Goal: Information Seeking & Learning: Learn about a topic

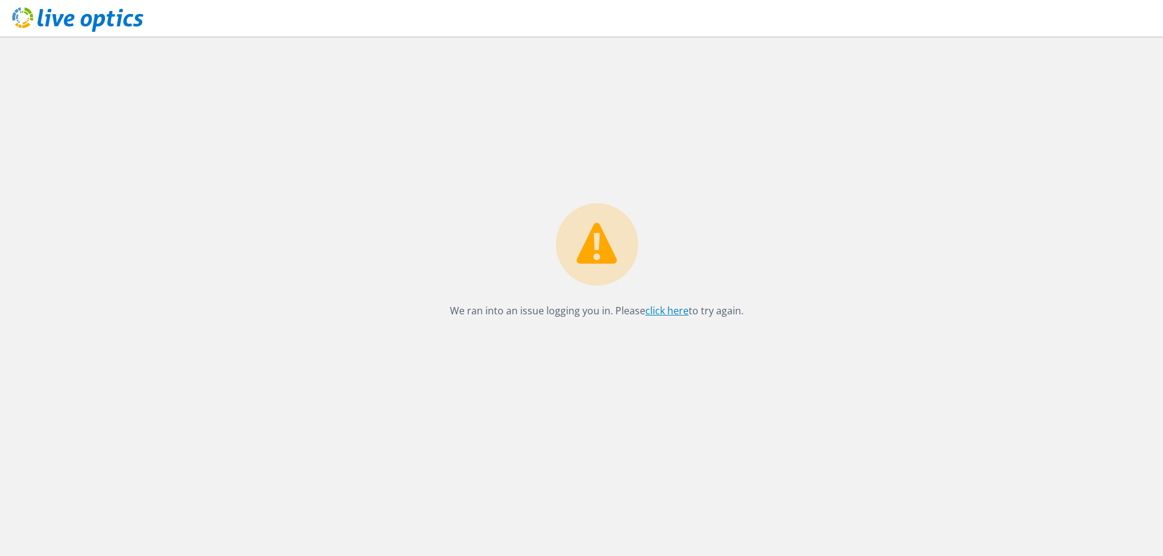
click at [657, 311] on link "click here" at bounding box center [666, 310] width 43 height 13
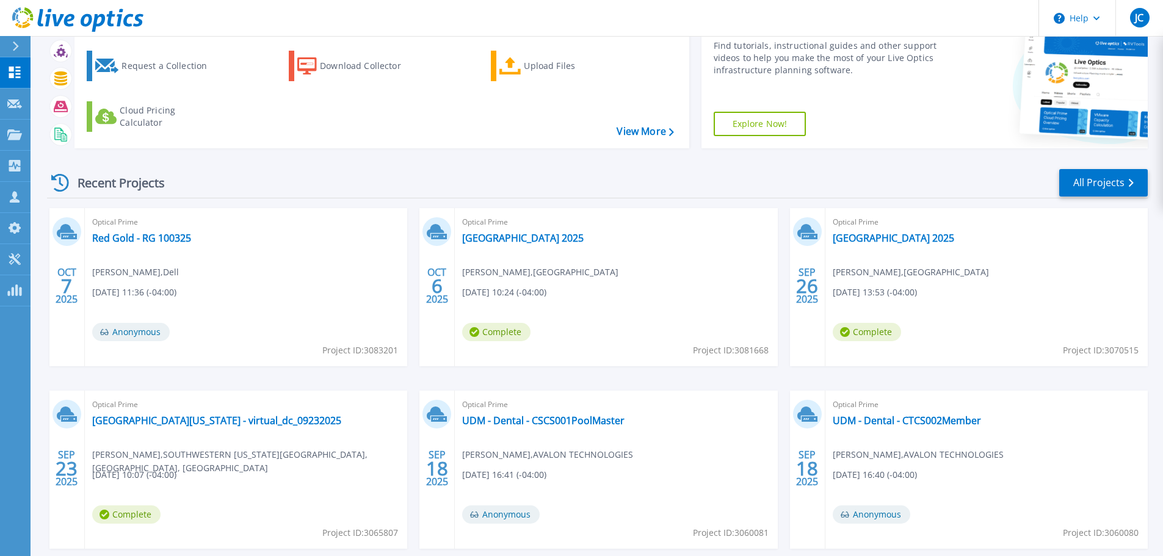
scroll to position [120, 0]
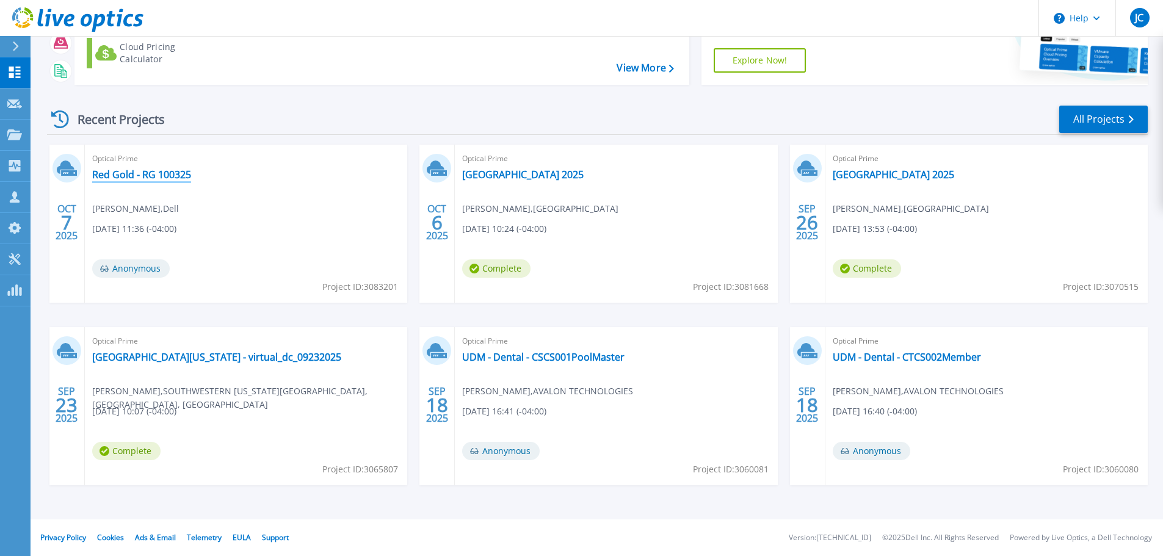
click at [145, 176] on link "Red Gold - RG 100325" at bounding box center [141, 174] width 99 height 12
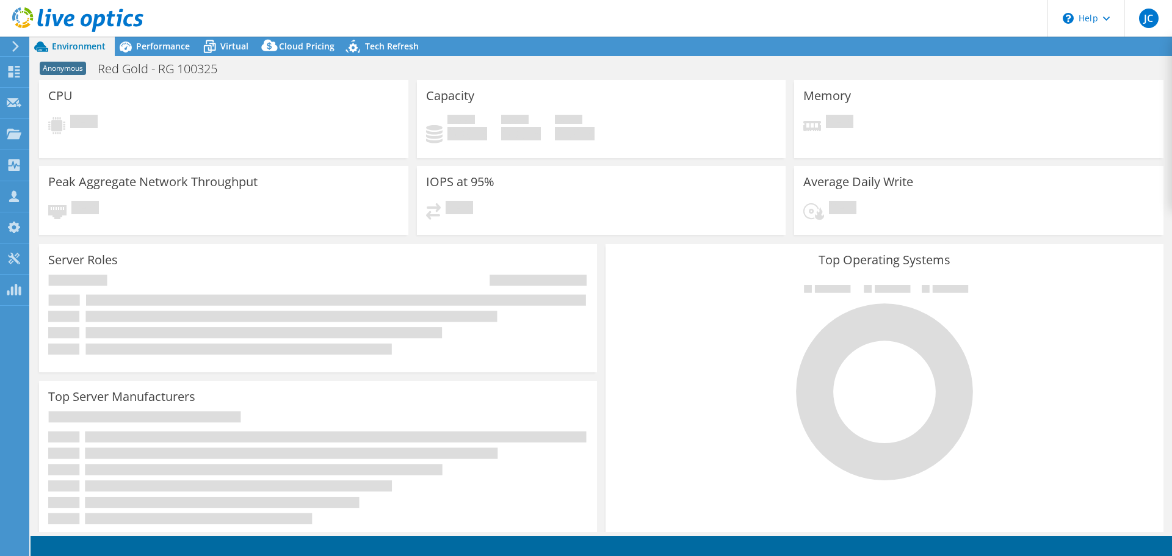
select select "USD"
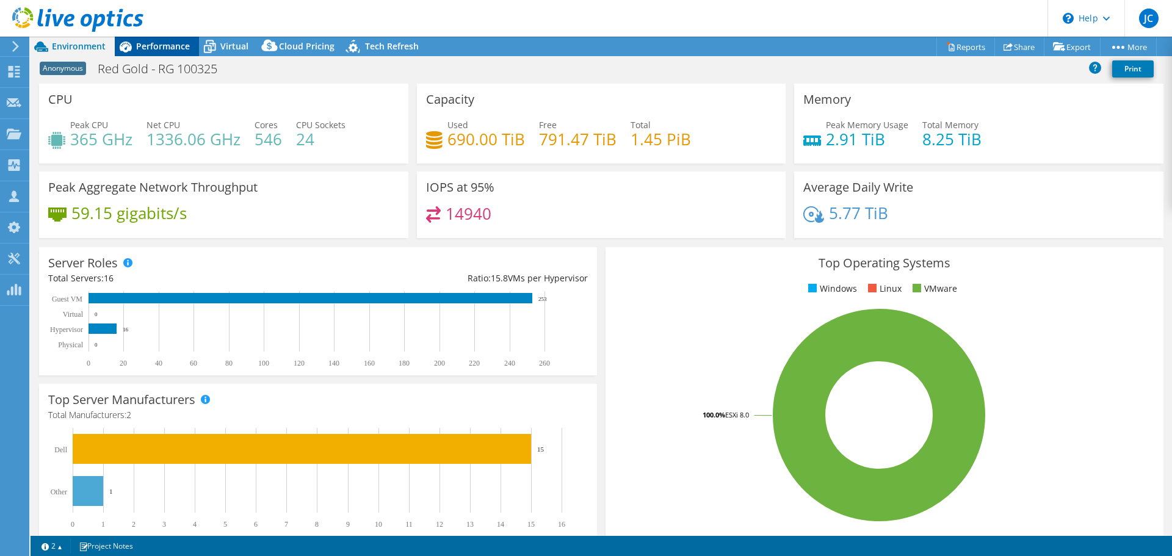
click at [164, 52] on div "Performance" at bounding box center [157, 47] width 84 height 20
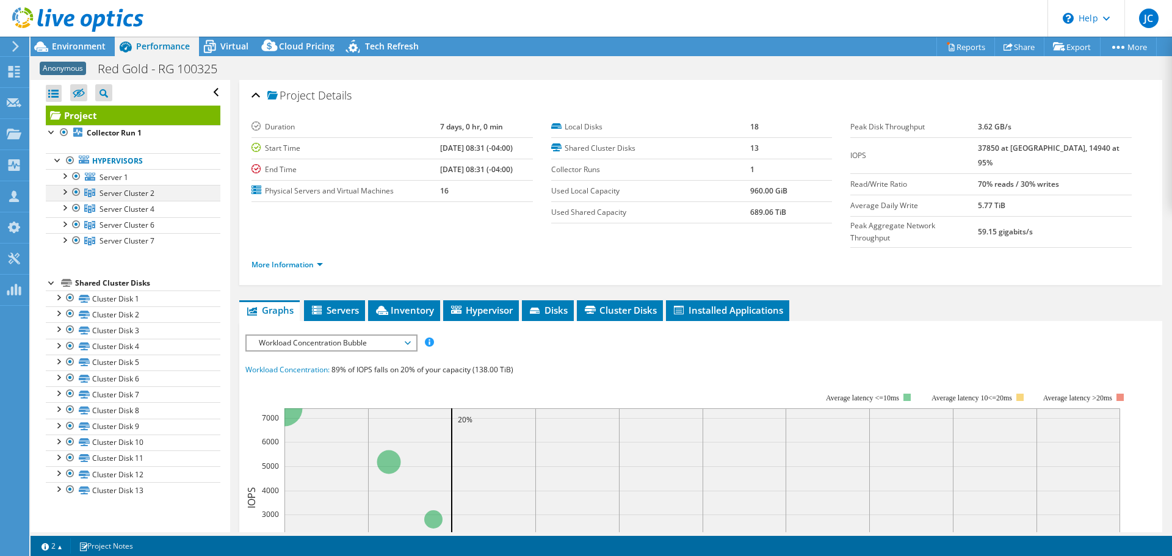
click at [67, 193] on div at bounding box center [64, 191] width 12 height 12
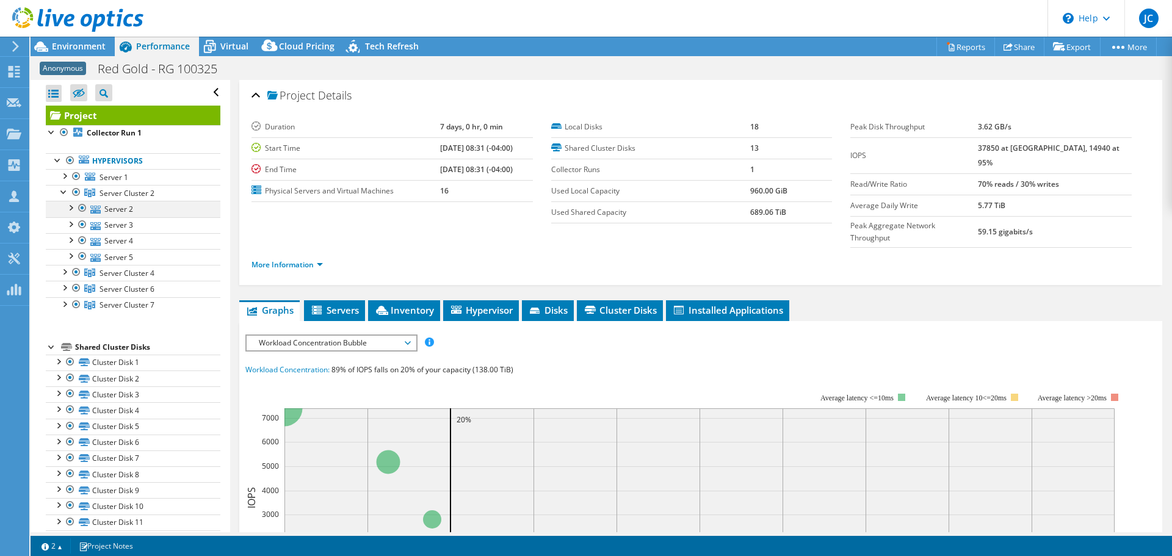
click at [70, 209] on div at bounding box center [70, 207] width 12 height 12
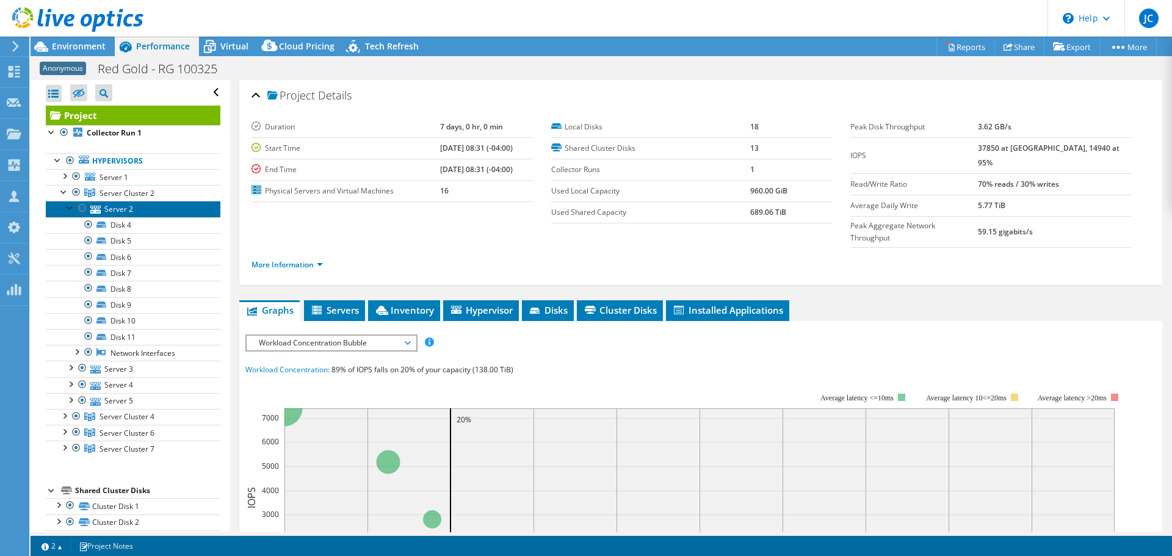
click at [143, 208] on link "Server 2" at bounding box center [133, 209] width 175 height 16
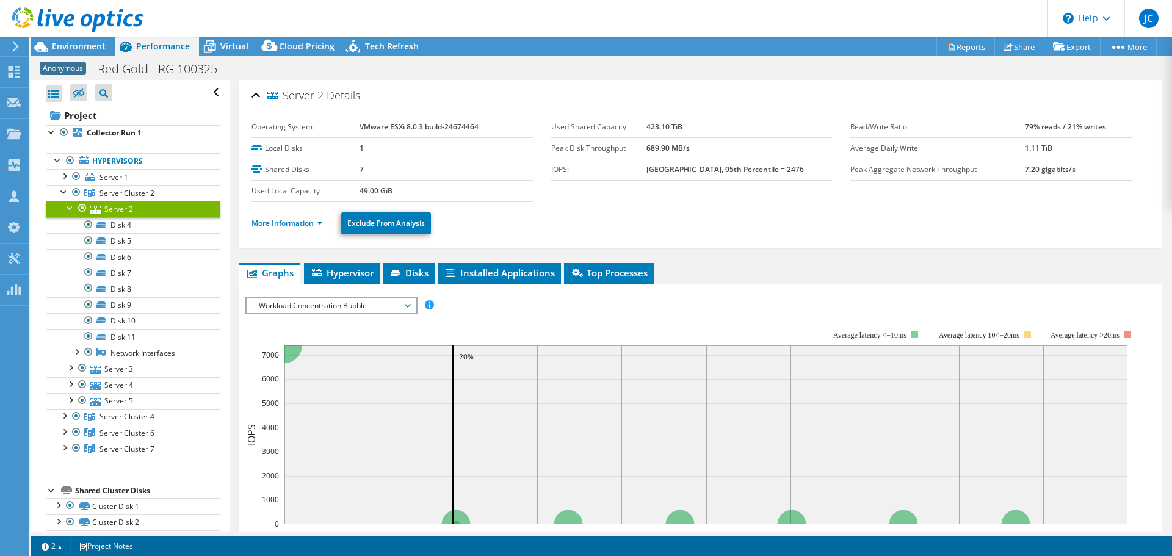
click at [67, 209] on div at bounding box center [70, 207] width 12 height 12
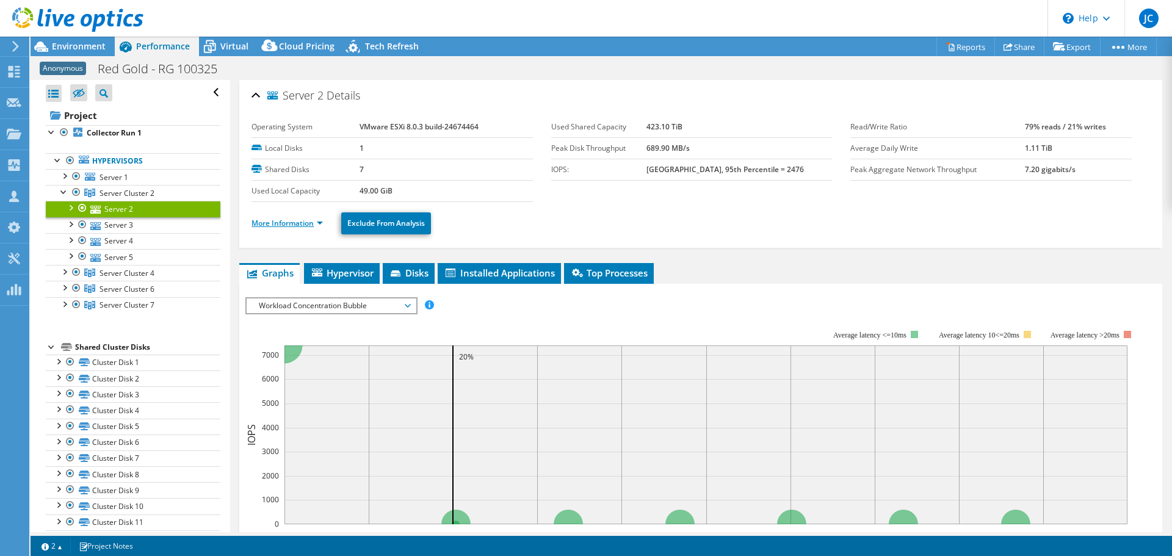
click at [275, 220] on link "More Information" at bounding box center [286, 223] width 71 height 10
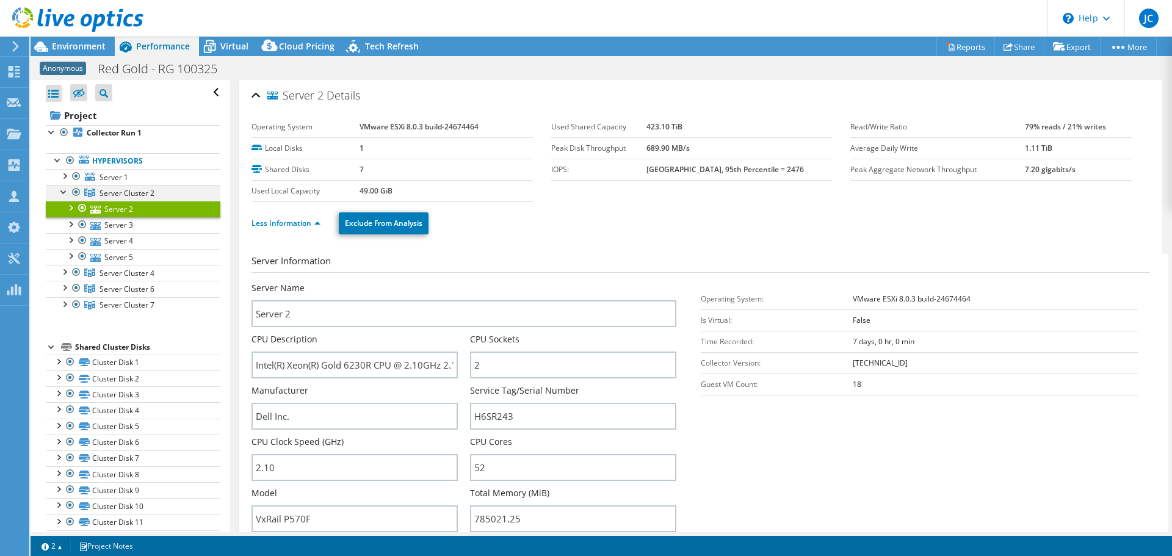
click at [61, 192] on div at bounding box center [64, 191] width 12 height 12
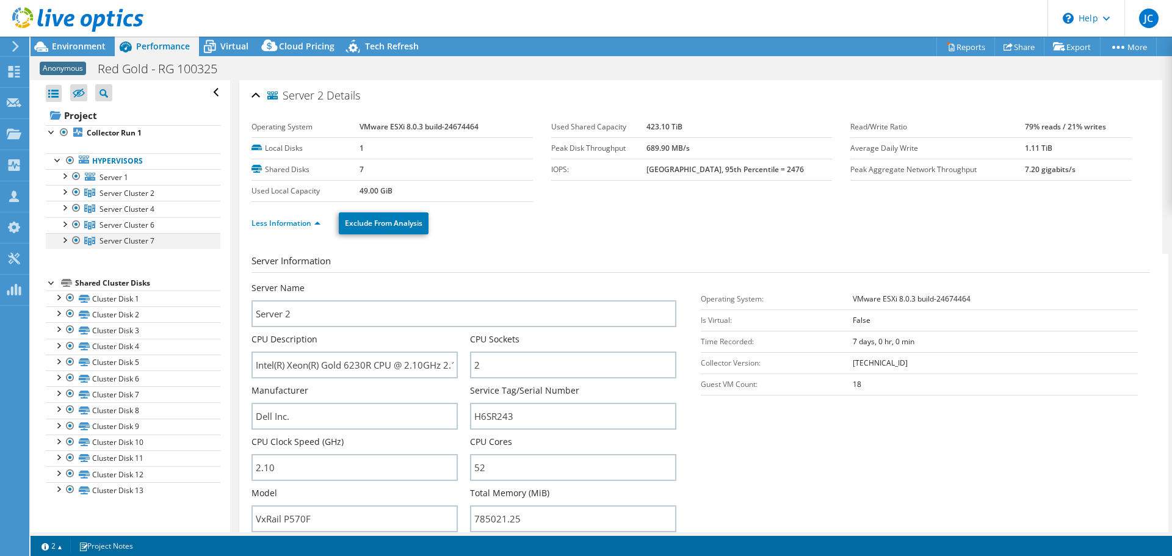
click at [64, 242] on div at bounding box center [64, 239] width 12 height 12
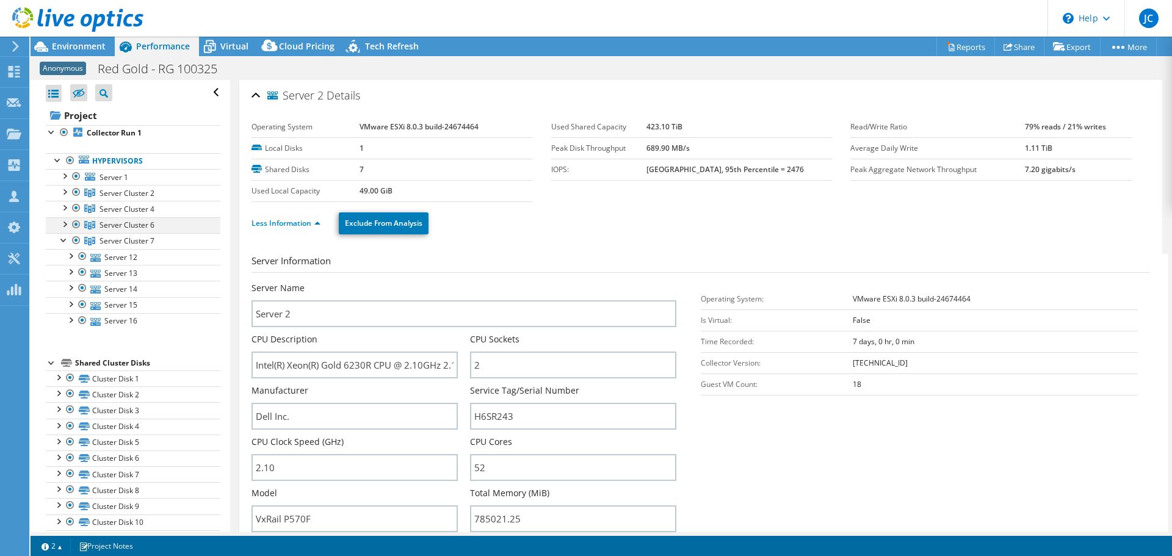
click at [62, 227] on div at bounding box center [64, 223] width 12 height 12
click at [63, 208] on div at bounding box center [64, 207] width 12 height 12
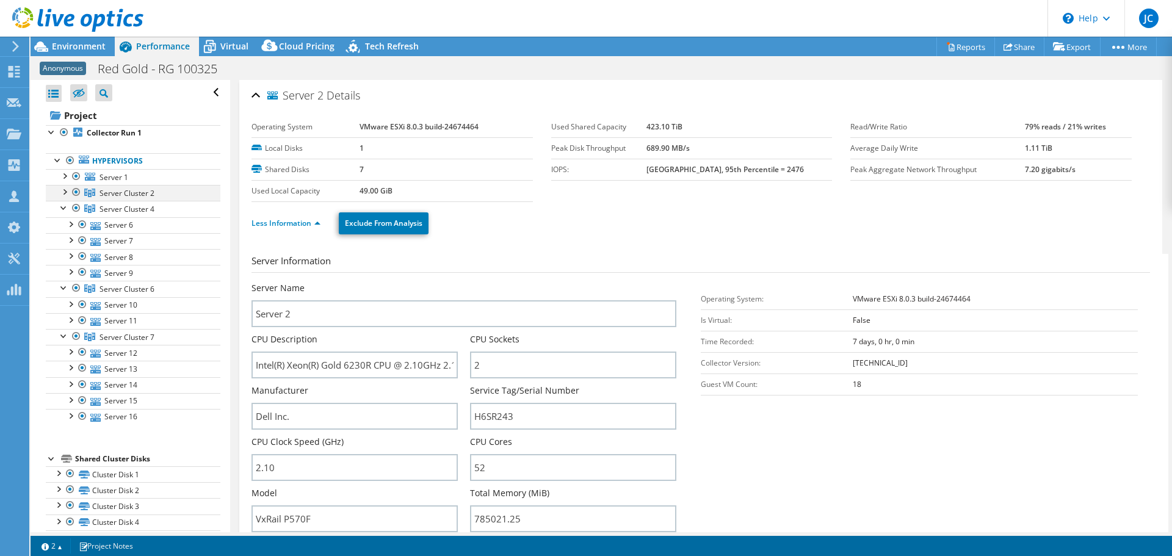
click at [67, 194] on div at bounding box center [64, 191] width 12 height 12
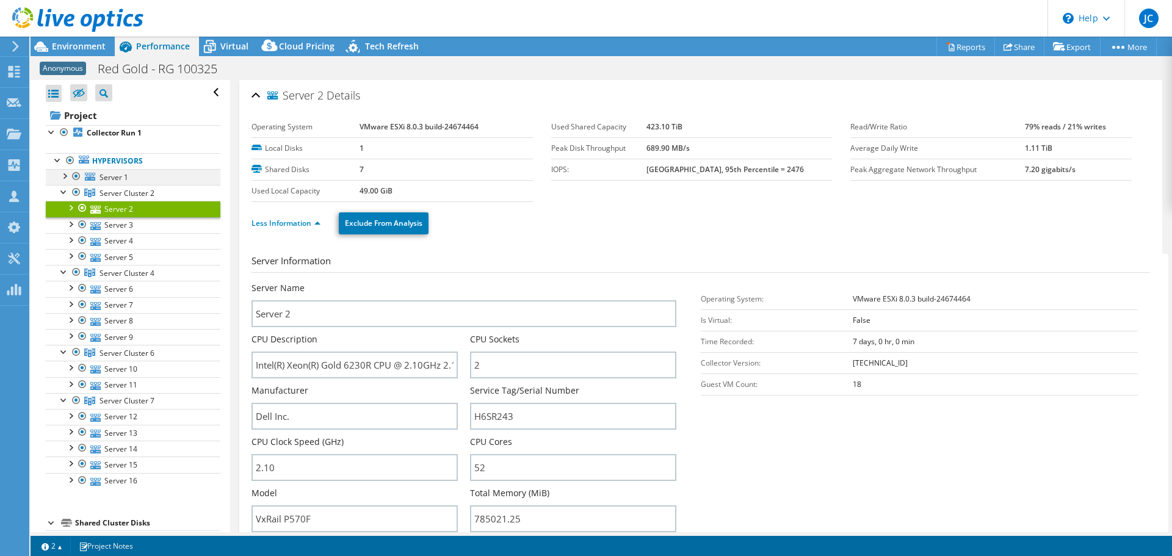
click at [67, 178] on div at bounding box center [64, 175] width 12 height 12
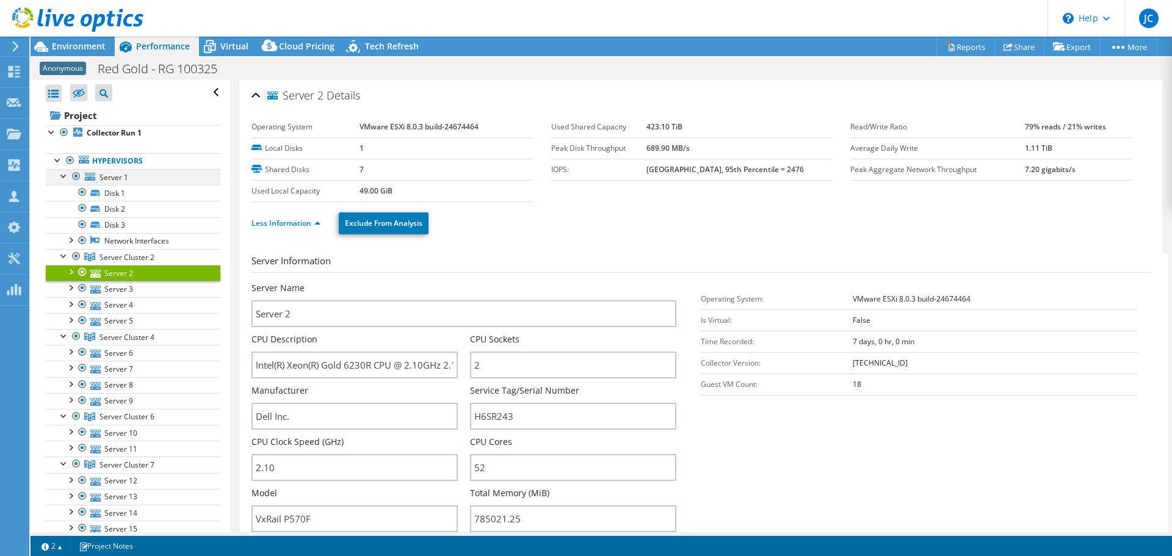
click at [67, 178] on div at bounding box center [64, 175] width 12 height 12
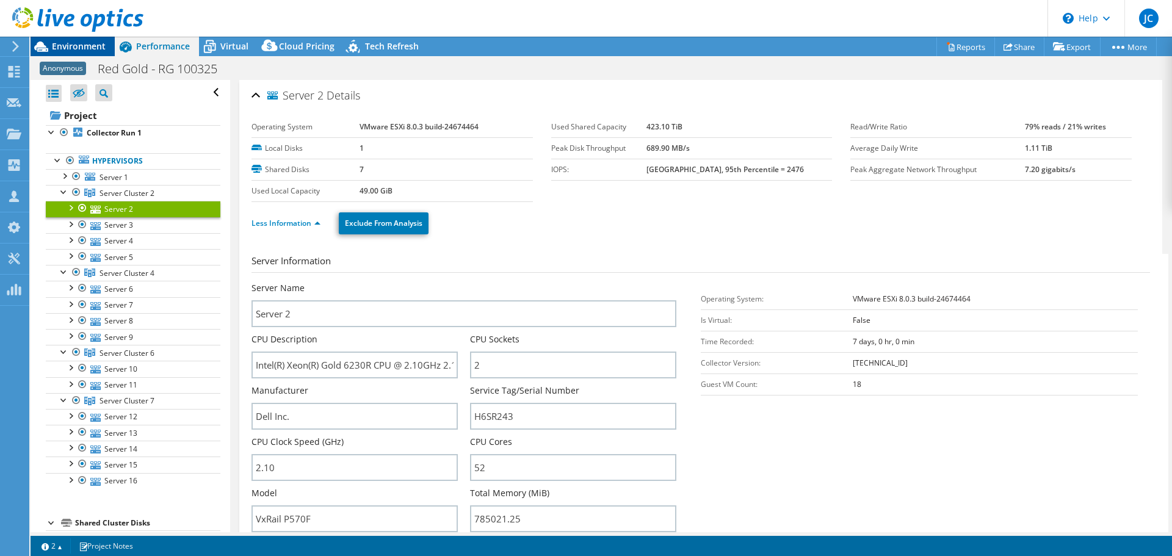
click at [72, 46] on span "Environment" at bounding box center [79, 46] width 54 height 12
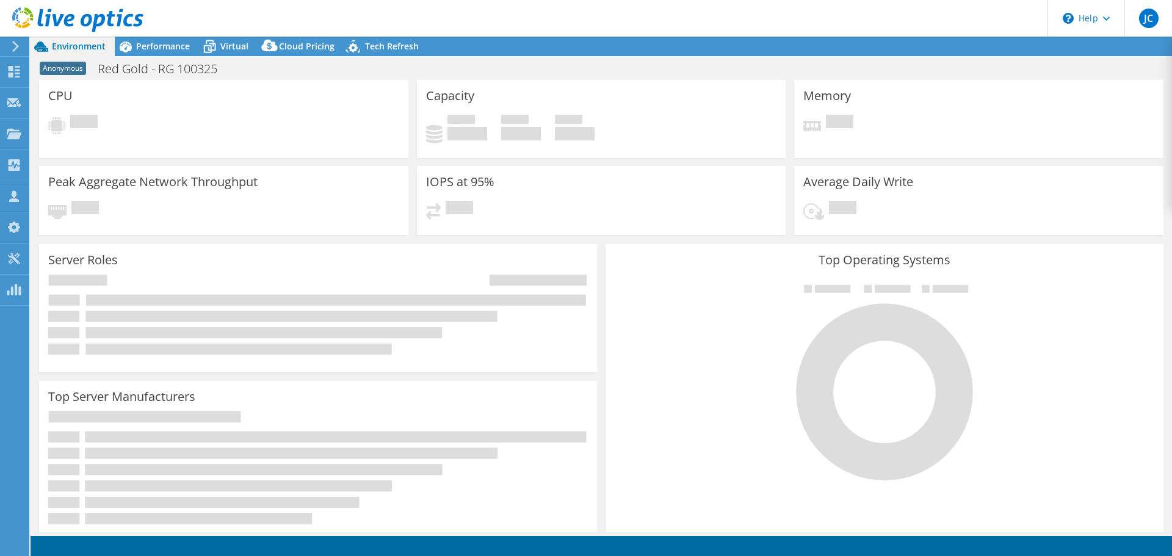
select select "USD"
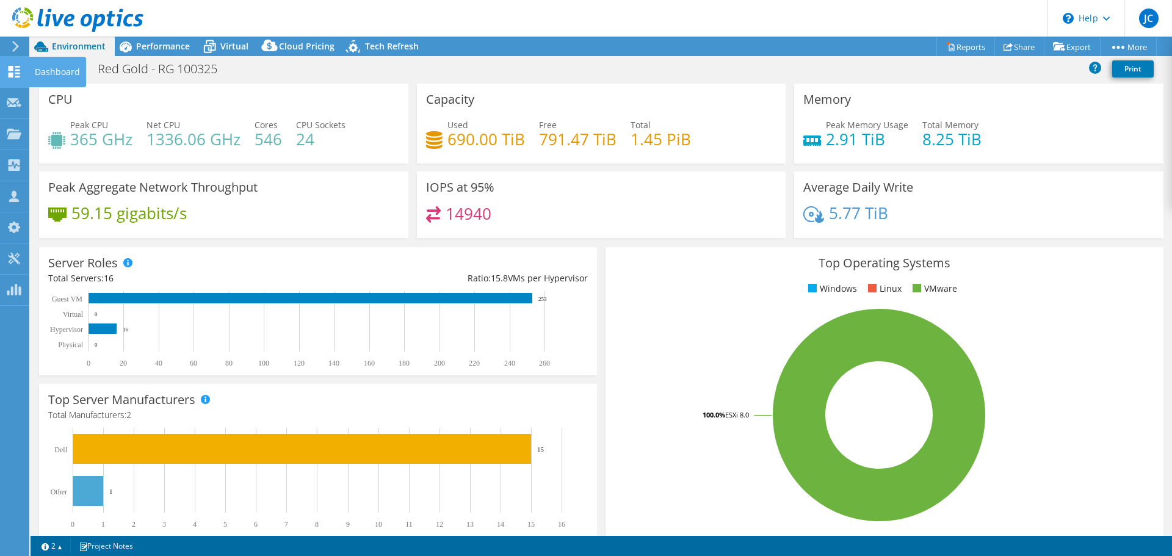
click at [15, 72] on icon at bounding box center [14, 72] width 15 height 12
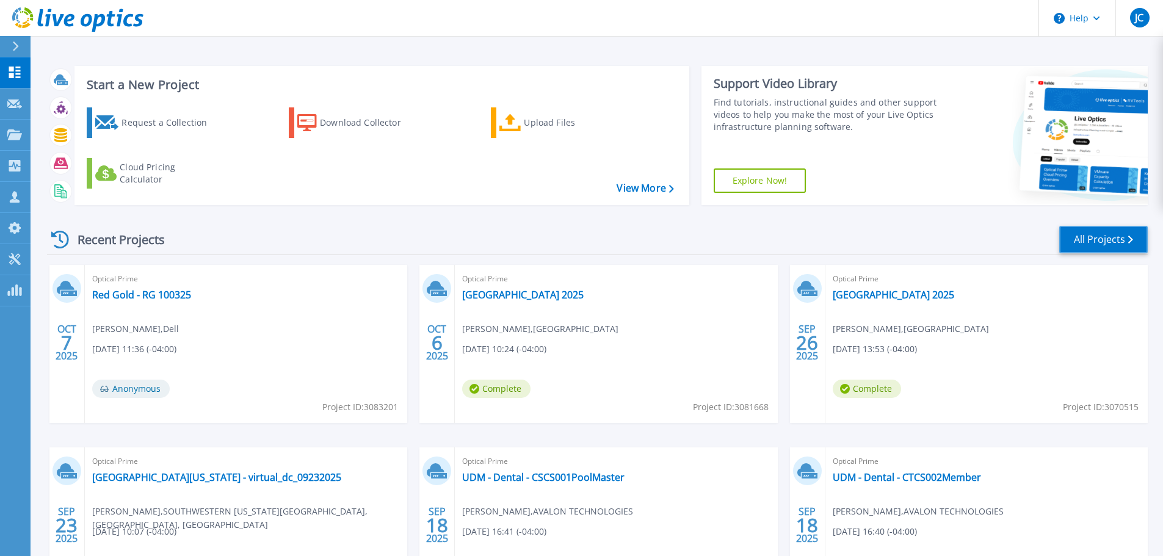
click at [1094, 235] on link "All Projects" at bounding box center [1103, 239] width 88 height 27
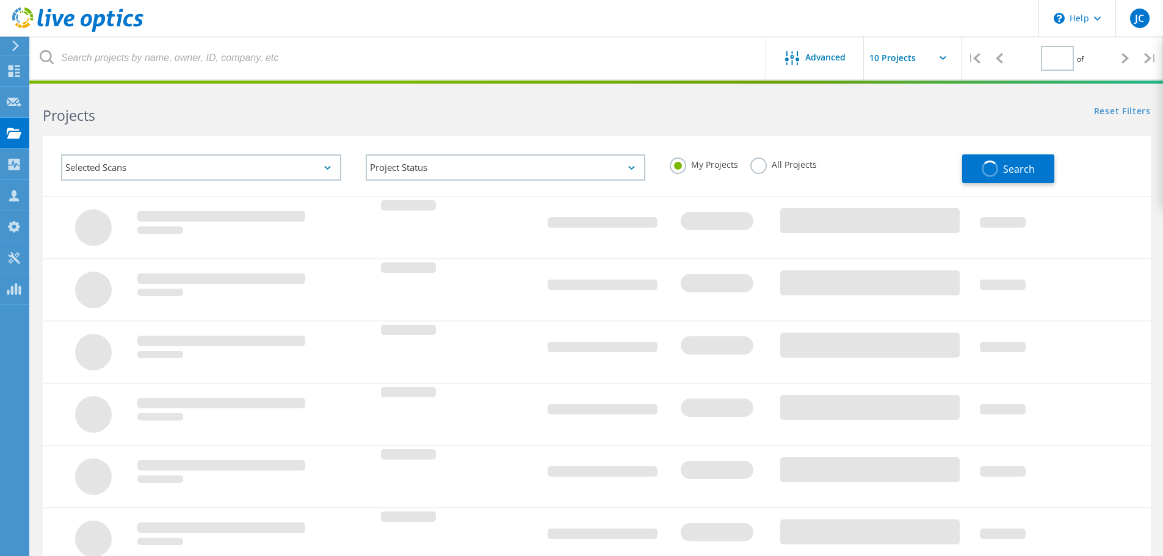
type input "1"
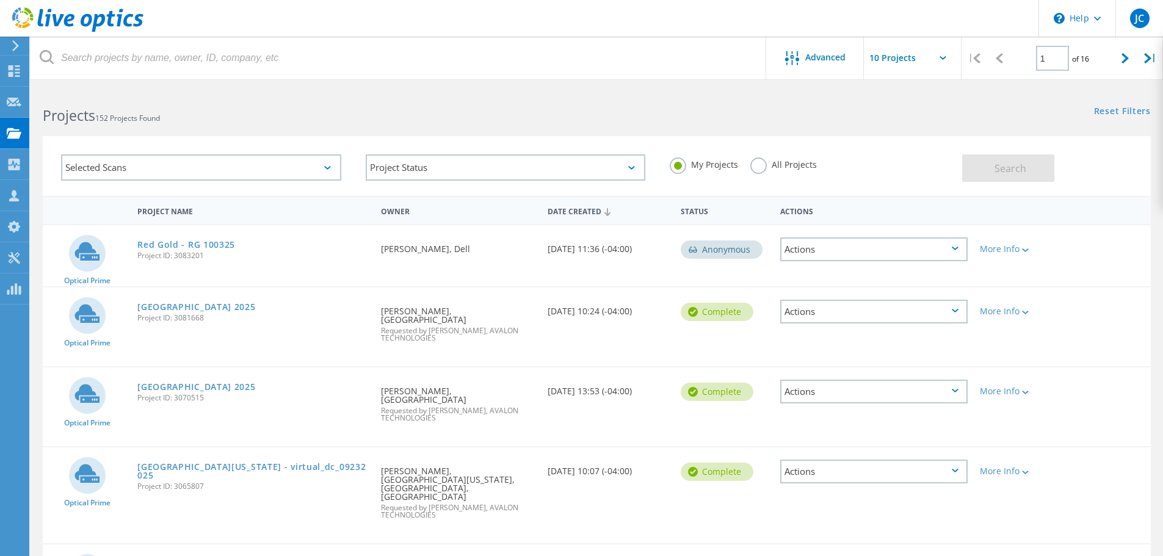
click at [214, 162] on div "Selected Scans" at bounding box center [201, 167] width 280 height 26
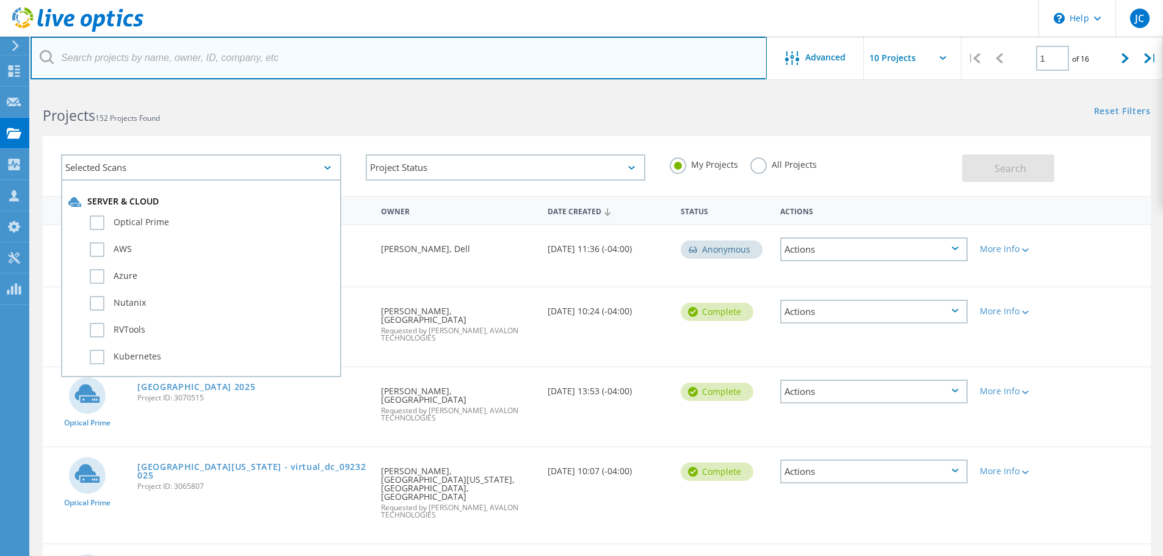
click at [117, 60] on input "text" at bounding box center [399, 58] width 736 height 43
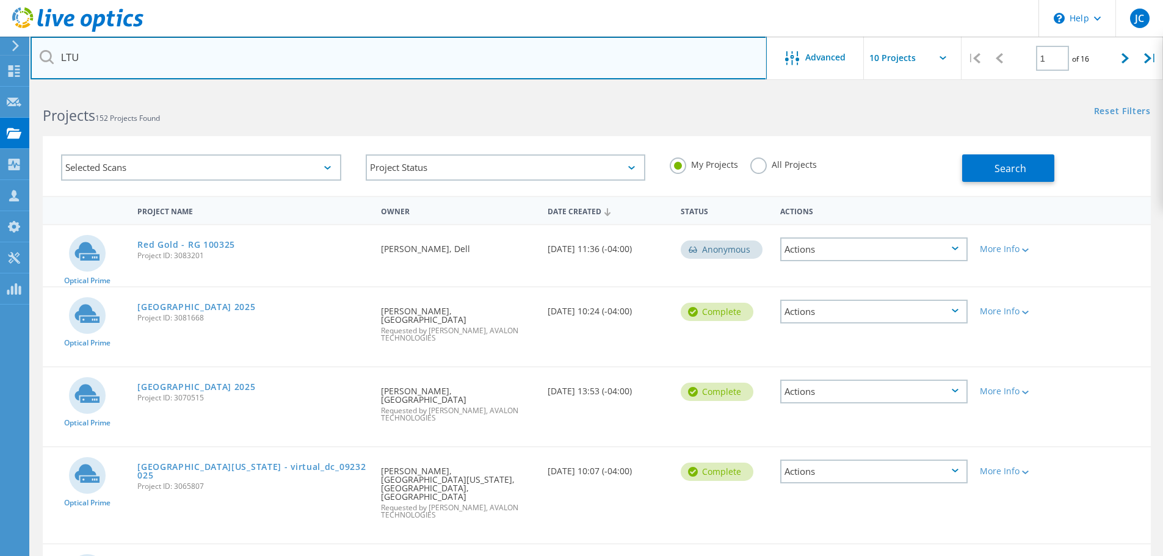
type input "LTU"
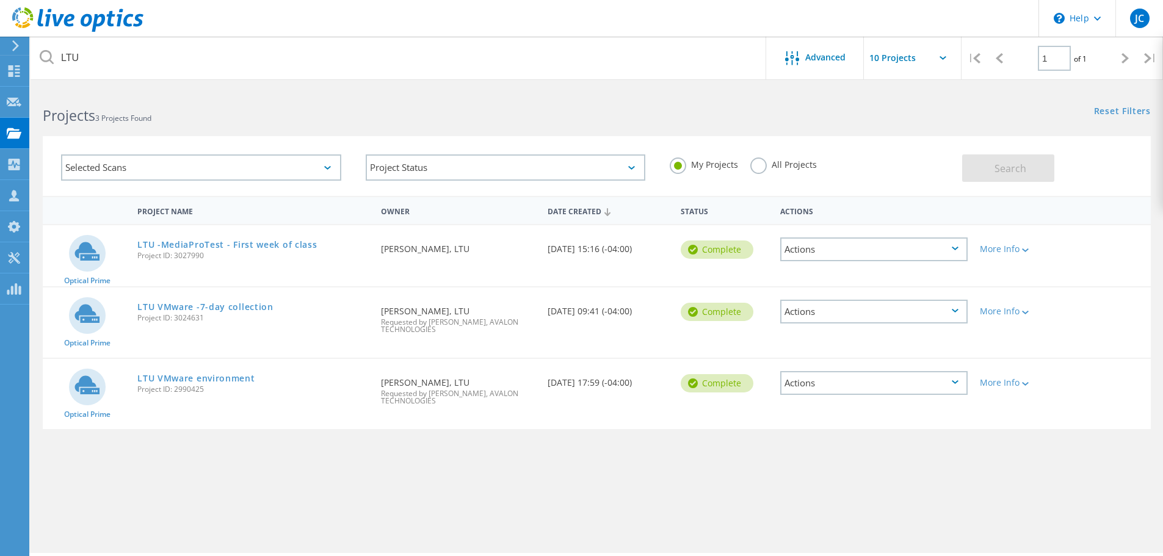
click at [701, 252] on div "Complete" at bounding box center [716, 249] width 73 height 18
click at [91, 255] on icon at bounding box center [86, 251] width 25 height 18
click at [157, 248] on link "LTU -MediaProTest - First week of class" at bounding box center [226, 244] width 179 height 9
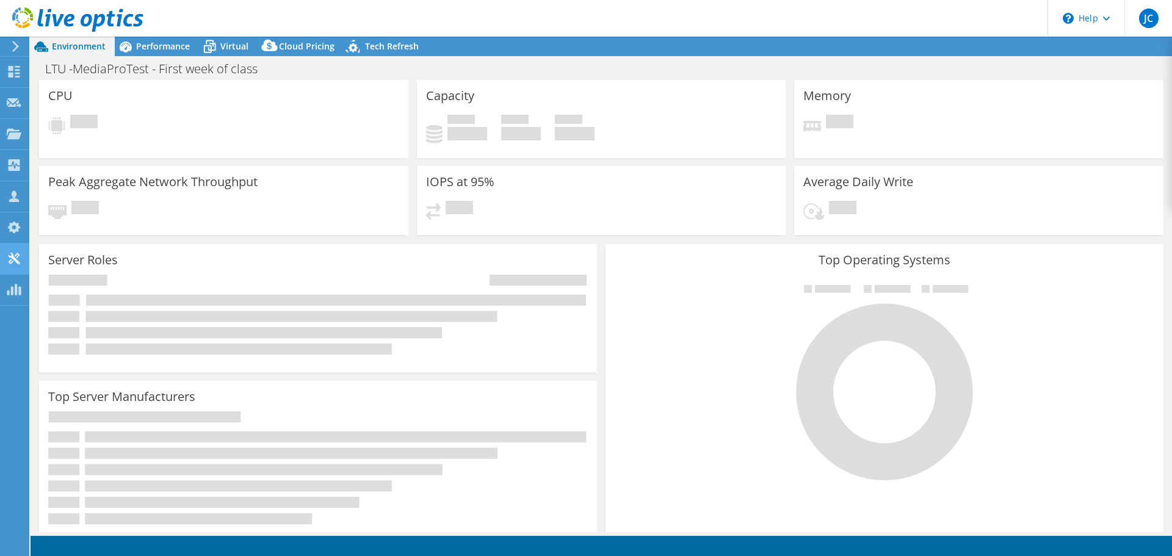
select select "USEast"
select select "USD"
